Goal: Task Accomplishment & Management: Manage account settings

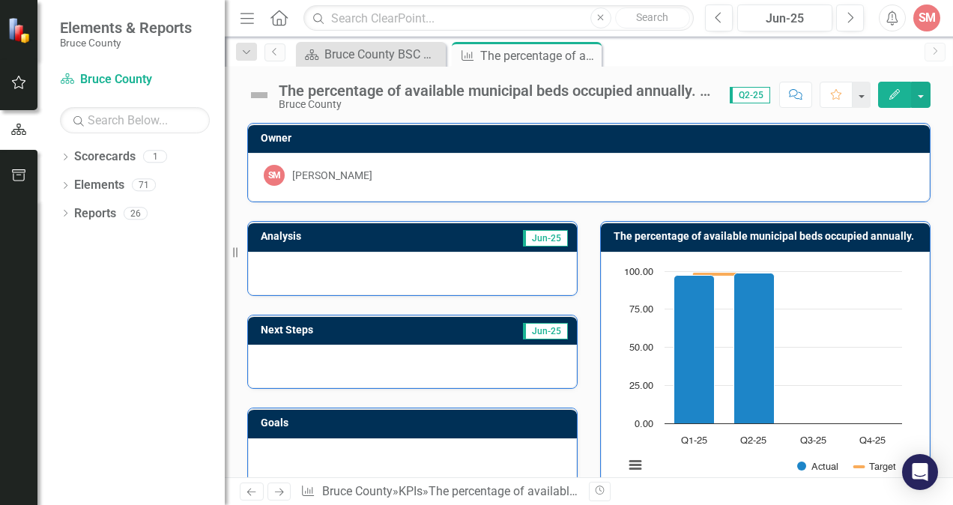
click at [928, 15] on div "SM" at bounding box center [926, 17] width 27 height 27
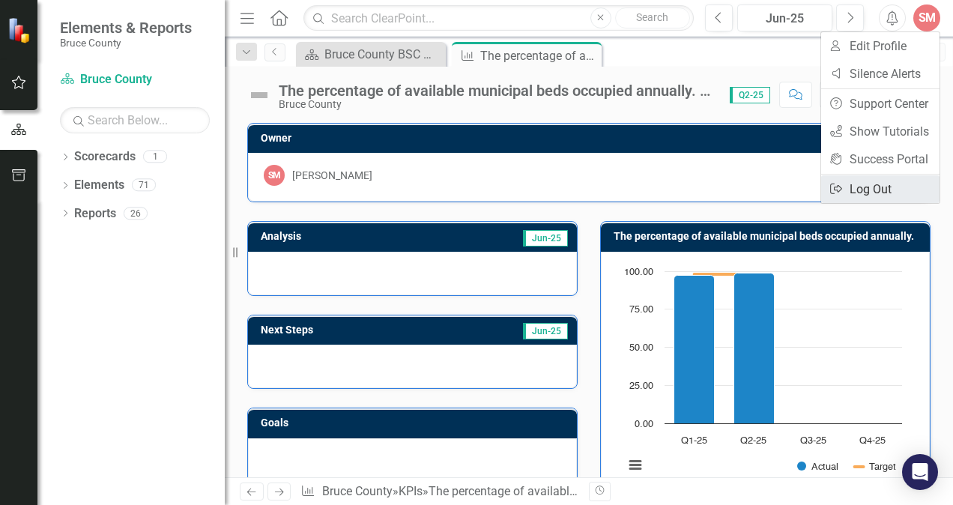
click at [871, 186] on link "Logout Log Out" at bounding box center [880, 189] width 118 height 28
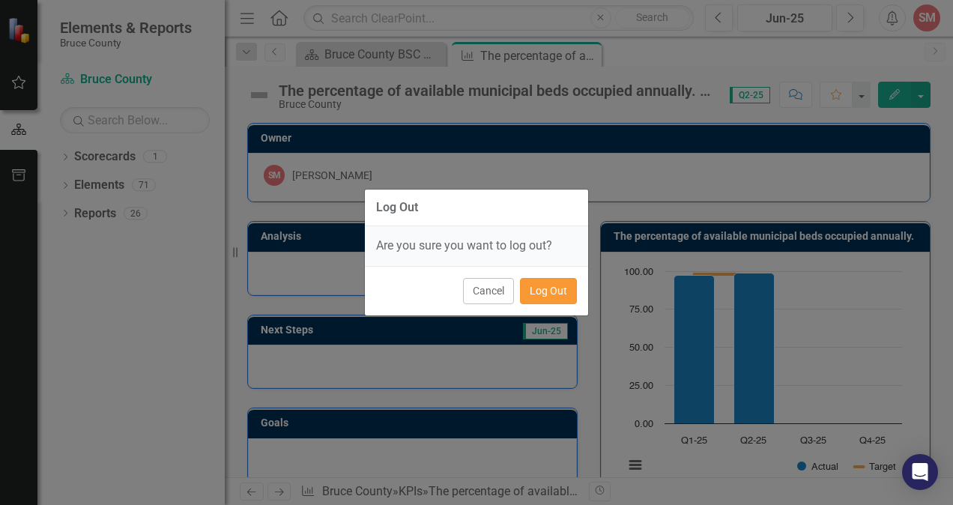
click at [557, 291] on button "Log Out" at bounding box center [548, 291] width 57 height 26
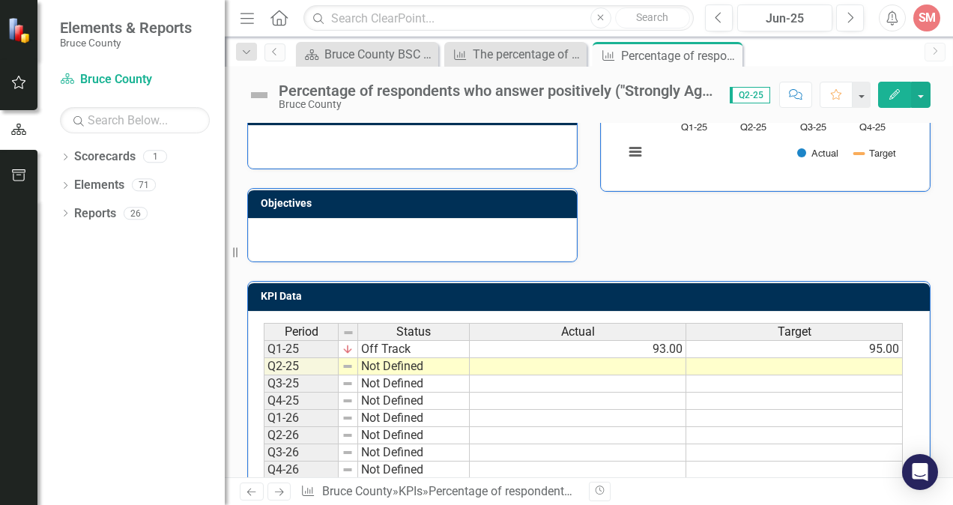
scroll to position [349, 0]
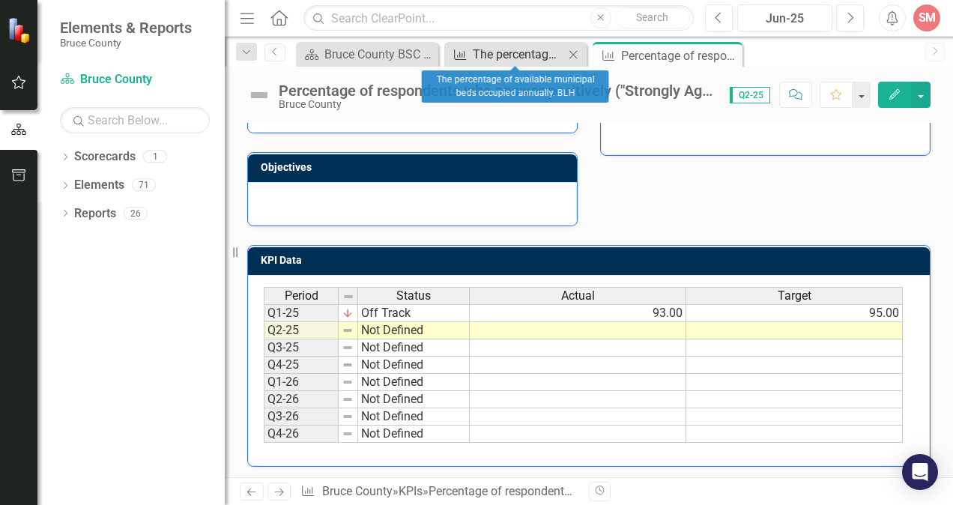
click at [533, 52] on div "The percentage of available municipal beds occupied annually. BLH" at bounding box center [518, 54] width 91 height 19
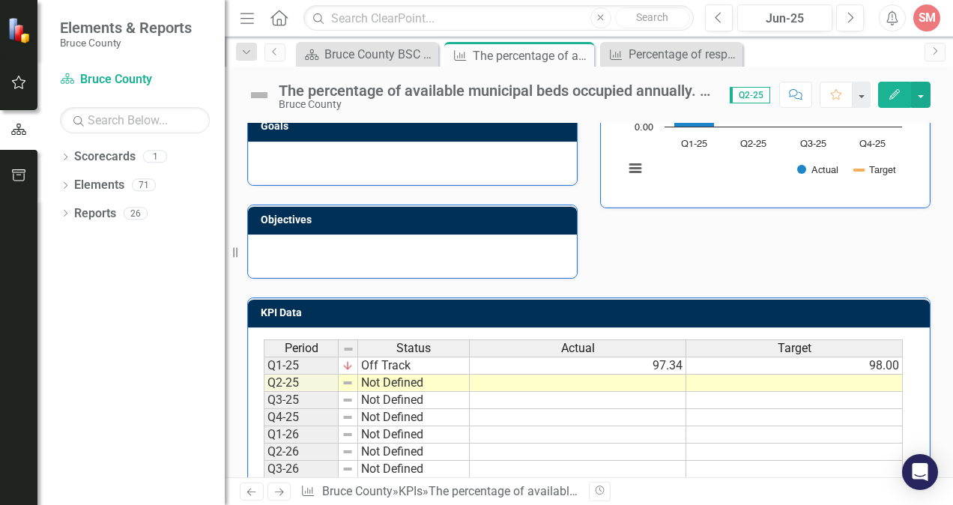
scroll to position [303, 0]
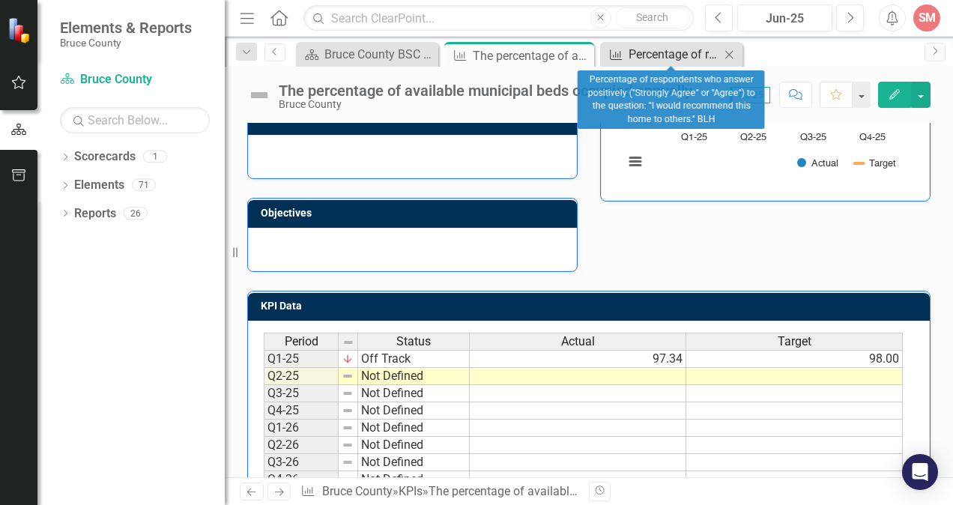
click at [667, 58] on div "Percentage of respondents who answer positively ("Strongly Agree" or "Agree") t…" at bounding box center [673, 54] width 91 height 19
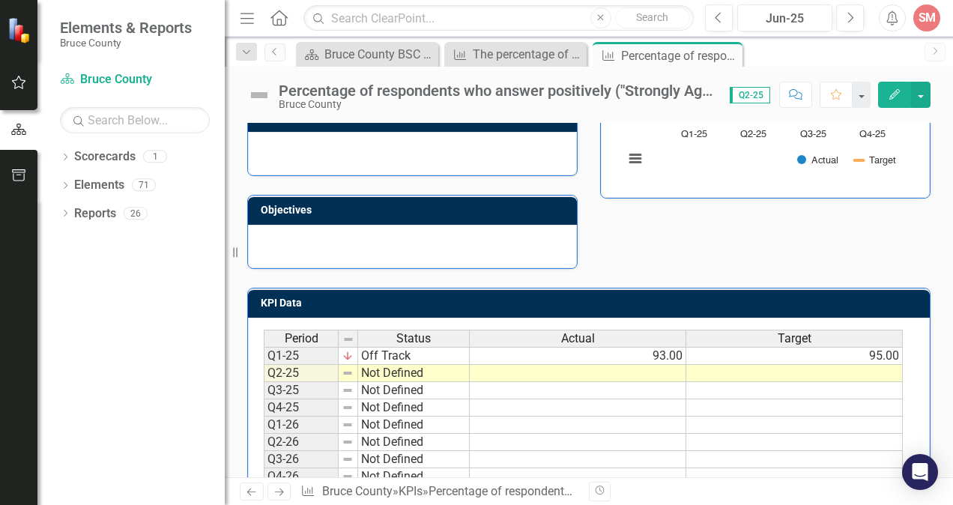
scroll to position [317, 0]
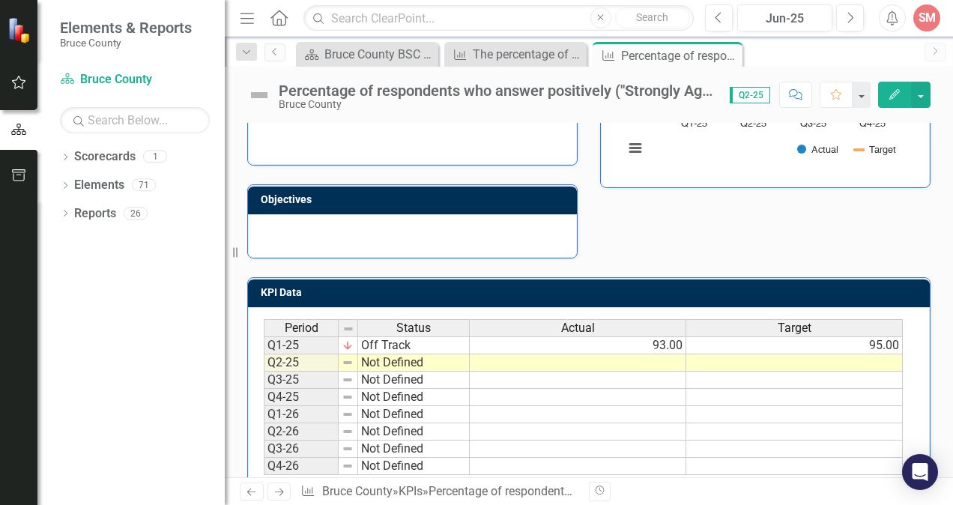
click at [660, 361] on td at bounding box center [578, 362] width 216 height 17
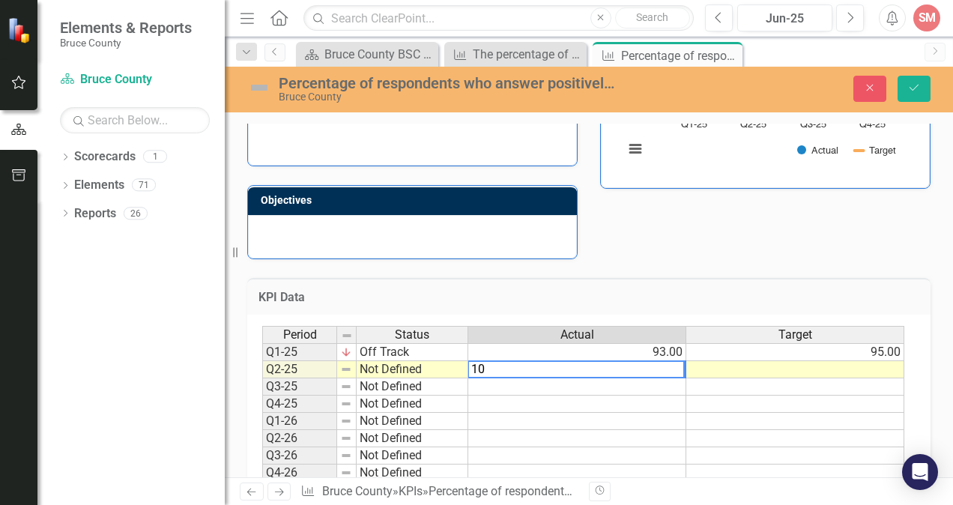
type textarea "1"
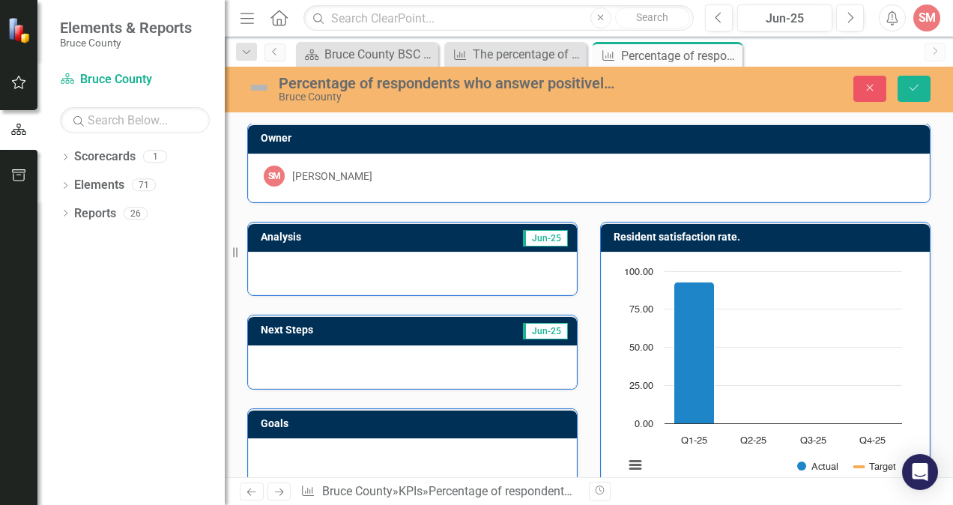
scroll to position [0, 0]
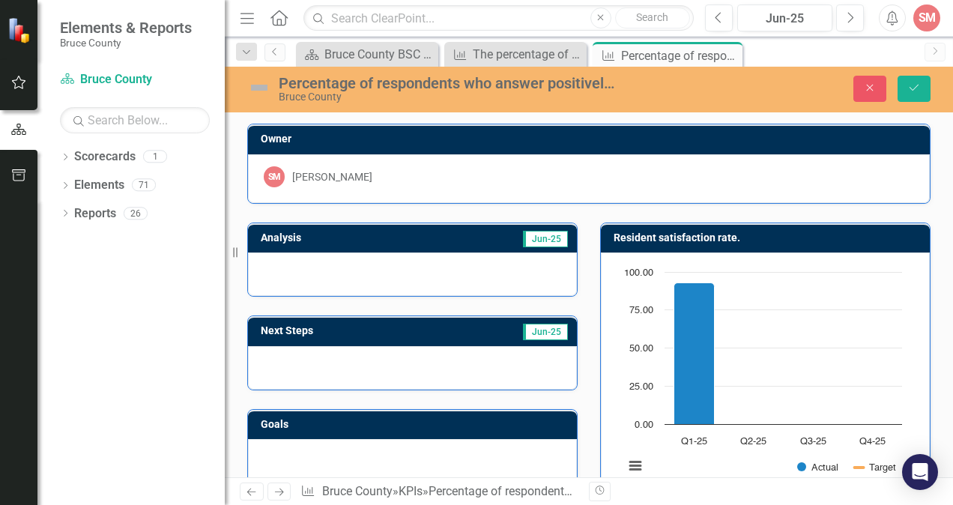
click at [258, 76] on img at bounding box center [259, 88] width 24 height 24
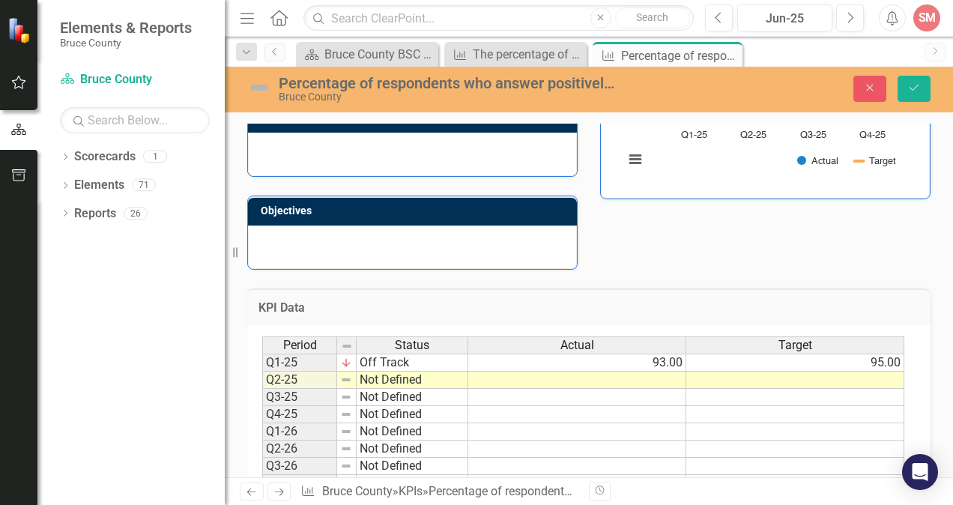
scroll to position [354, 0]
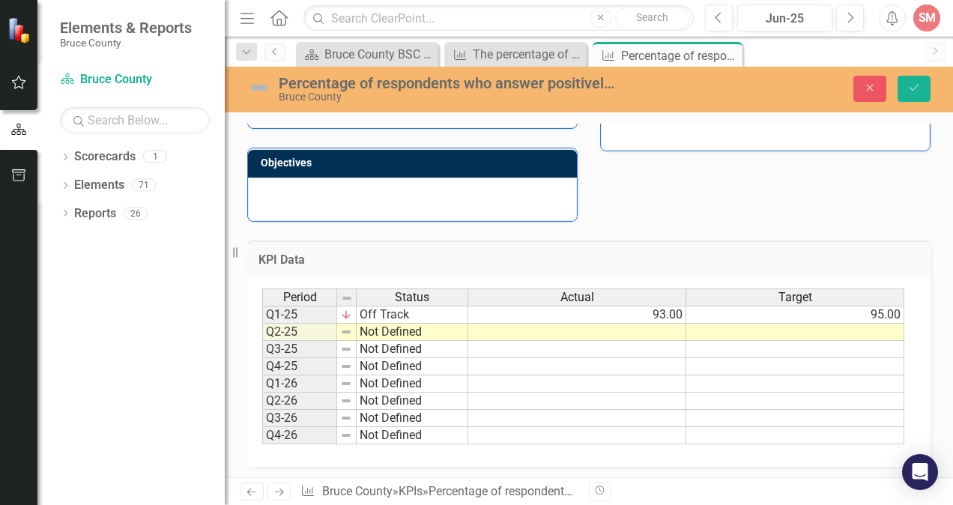
click at [673, 331] on td at bounding box center [577, 332] width 218 height 17
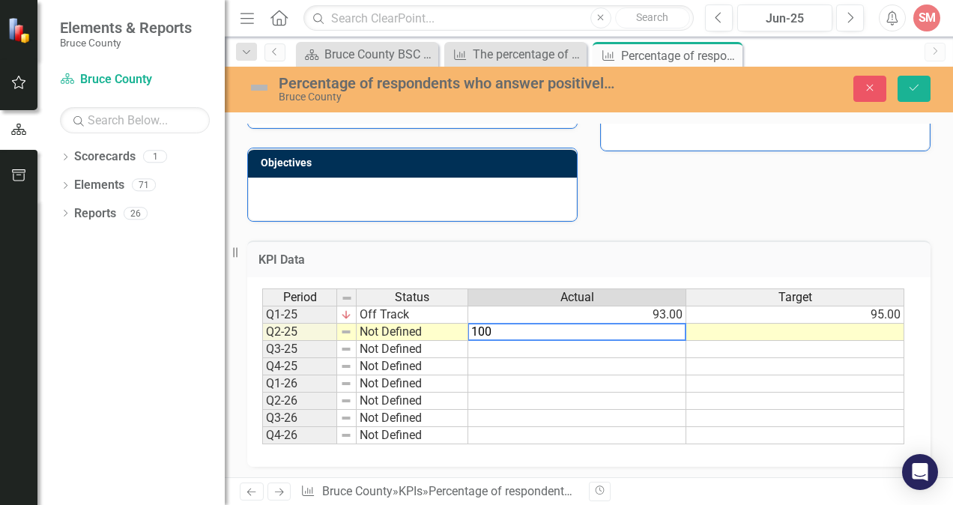
type textarea "100"
click at [861, 328] on td at bounding box center [795, 332] width 218 height 17
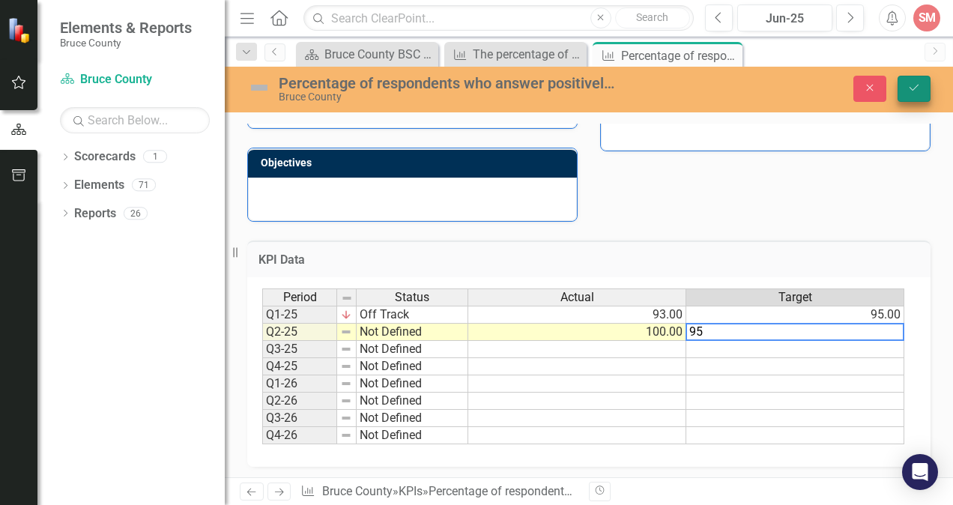
type textarea "95"
click at [916, 88] on icon "Save" at bounding box center [913, 87] width 13 height 10
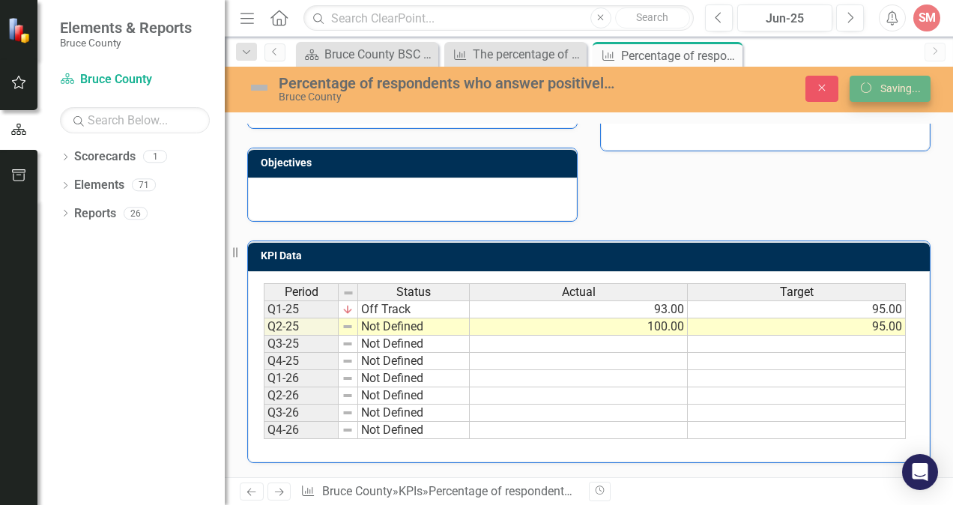
scroll to position [0, 0]
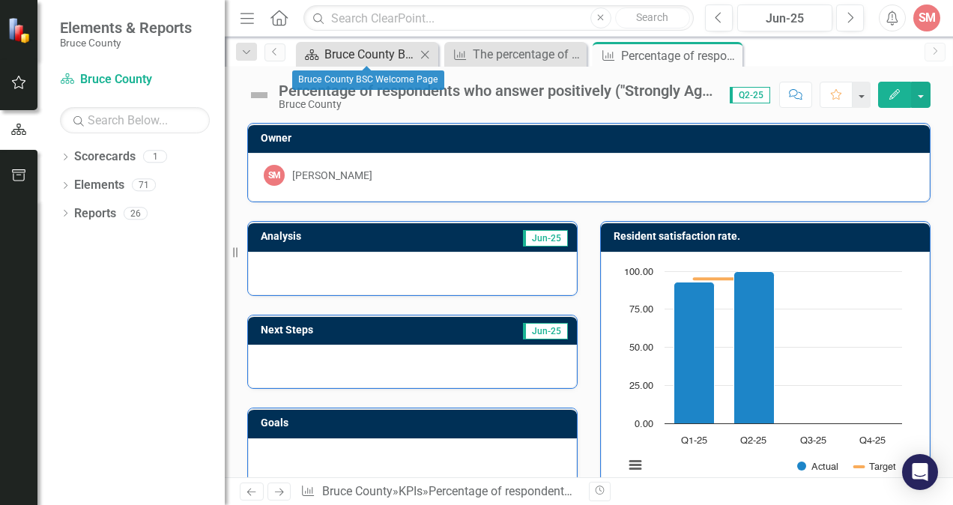
click at [389, 59] on div "Bruce County BSC Welcome Page" at bounding box center [369, 54] width 91 height 19
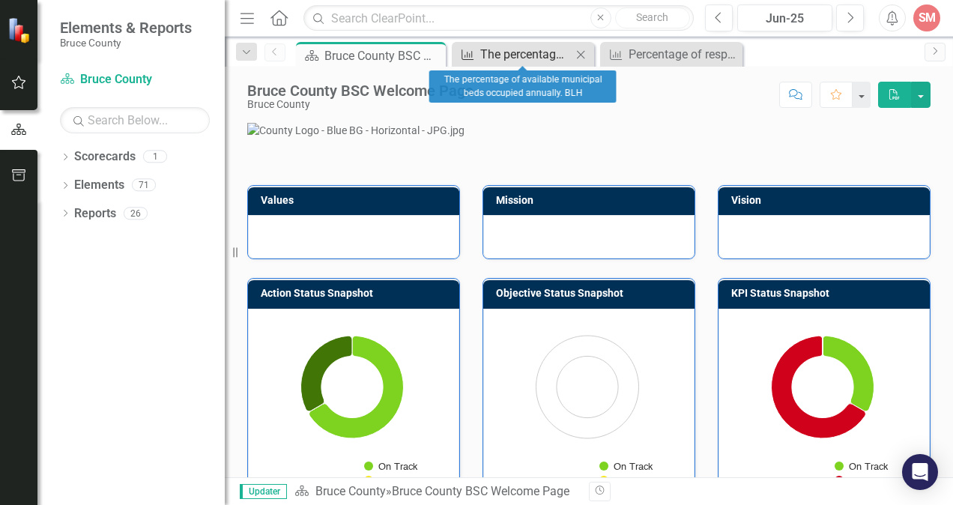
click at [515, 55] on div "The percentage of available municipal beds occupied annually. BLH" at bounding box center [525, 54] width 91 height 19
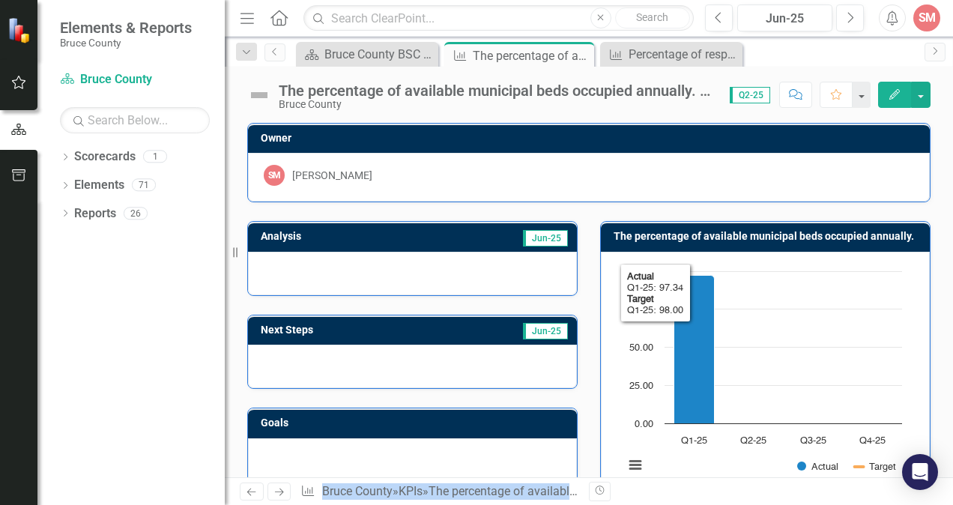
drag, startPoint x: 952, startPoint y: 121, endPoint x: 638, endPoint y: 527, distance: 513.1
click at [638, 504] on html "Elements & Reports Bruce County Scorecard Bruce County Search Dropdown Scorecar…" at bounding box center [476, 252] width 953 height 505
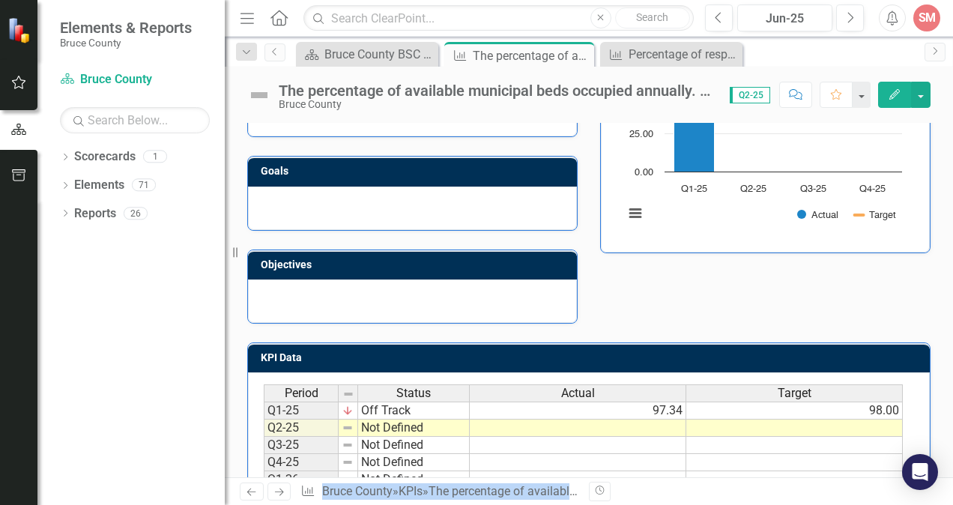
scroll to position [349, 0]
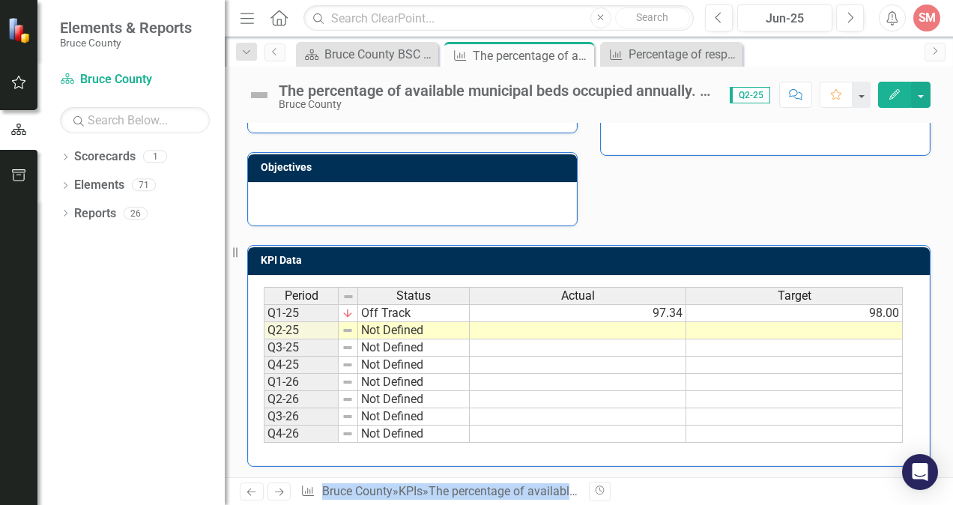
click at [667, 328] on td at bounding box center [578, 330] width 216 height 17
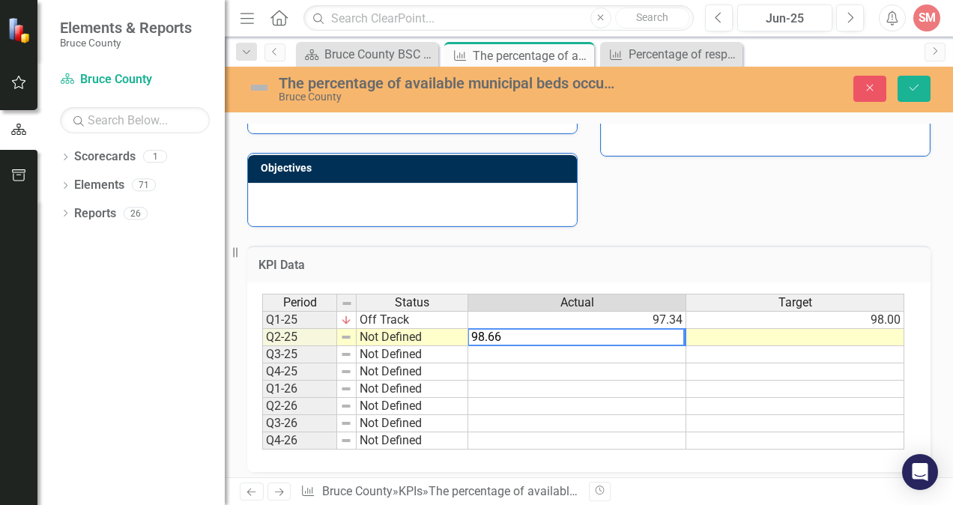
type textarea "98.66"
click at [813, 334] on td at bounding box center [795, 337] width 218 height 17
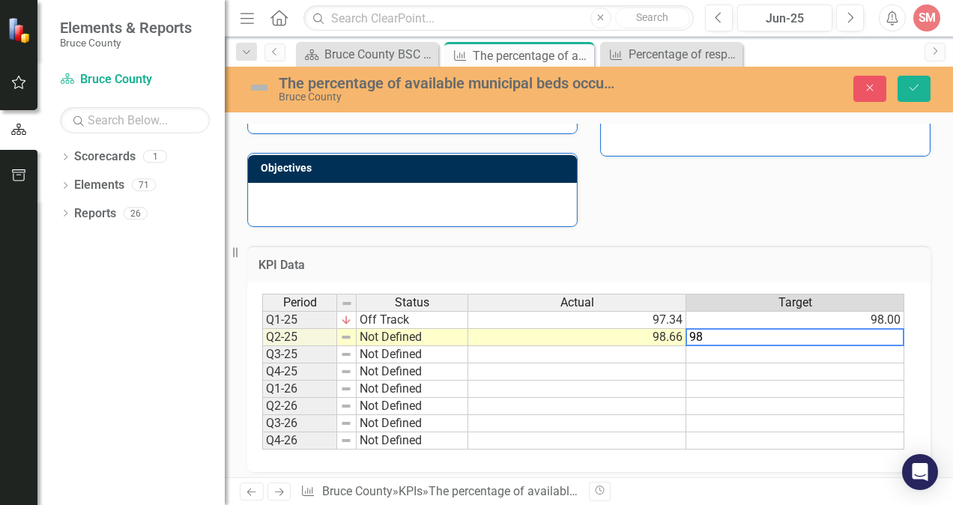
type textarea "98"
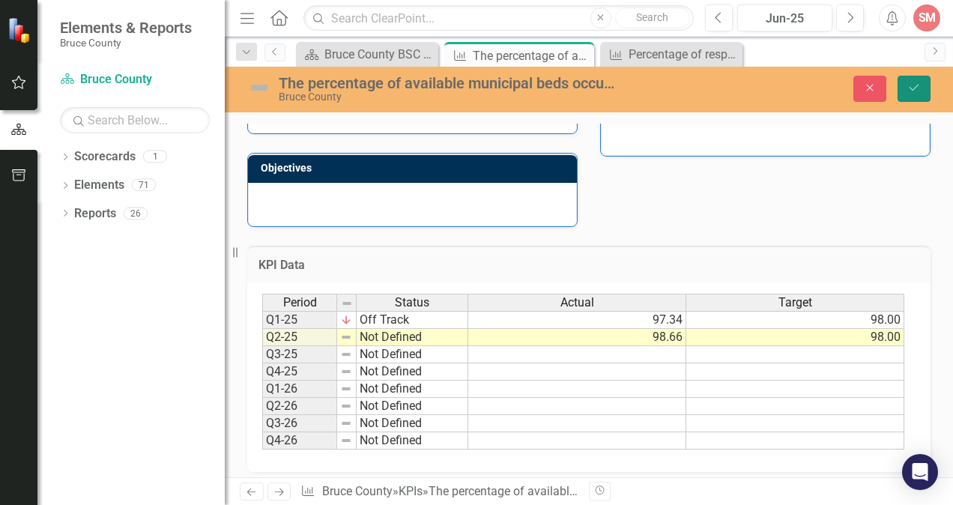
click at [914, 94] on button "Save" at bounding box center [913, 89] width 33 height 26
